Goal: Information Seeking & Learning: Learn about a topic

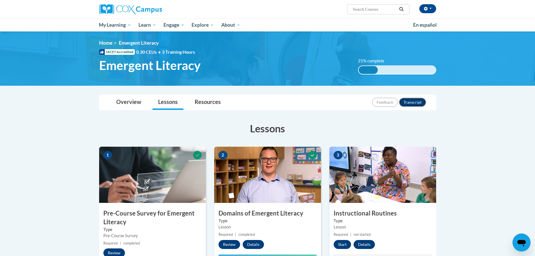
click at [415, 102] on button "Transcript" at bounding box center [412, 102] width 27 height 9
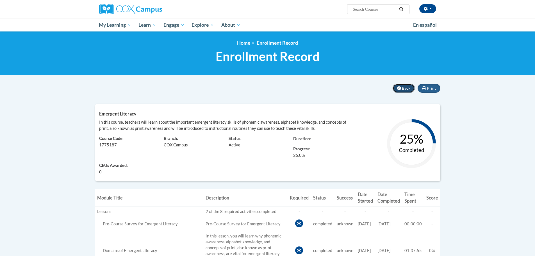
click at [405, 89] on span "Back" at bounding box center [406, 88] width 8 height 5
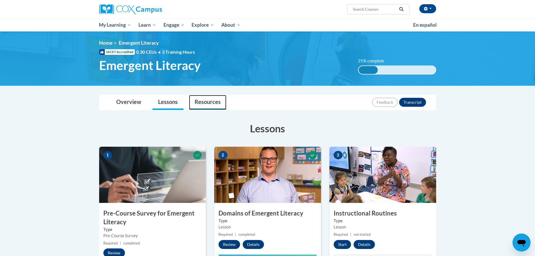
click at [196, 104] on link "Resources" at bounding box center [207, 102] width 37 height 15
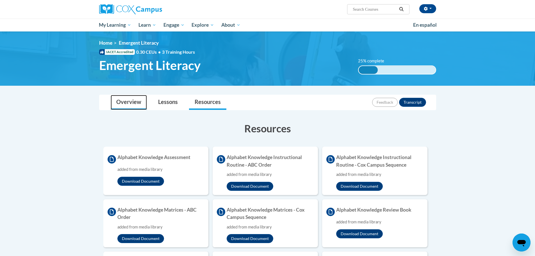
click at [131, 103] on link "Overview" at bounding box center [129, 102] width 36 height 15
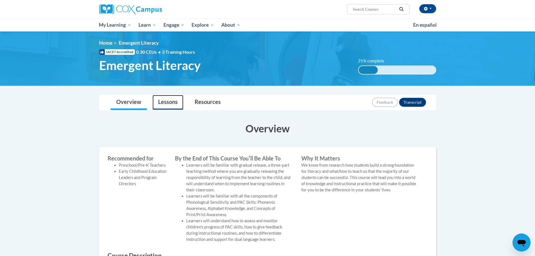
click at [171, 106] on link "Lessons" at bounding box center [168, 102] width 31 height 15
